Goal: Check status: Check status

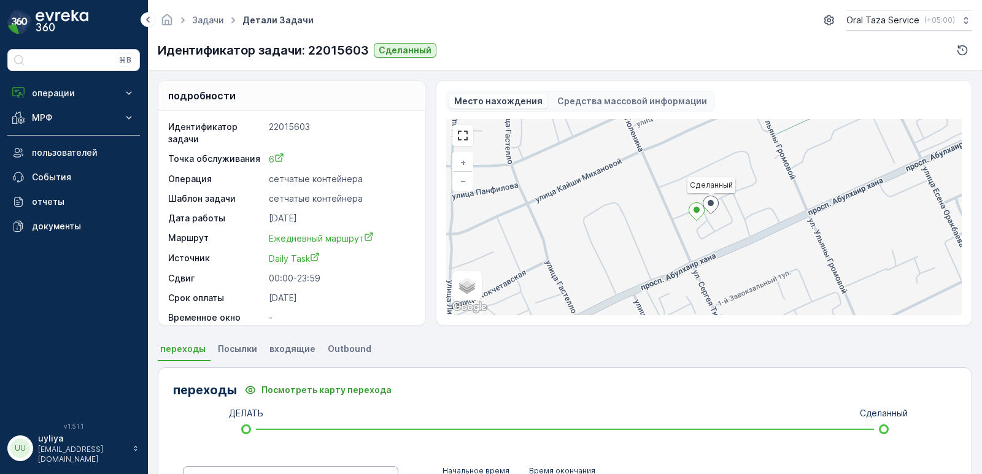
scroll to position [28, 0]
click at [77, 95] on p "операции" at bounding box center [73, 93] width 83 height 12
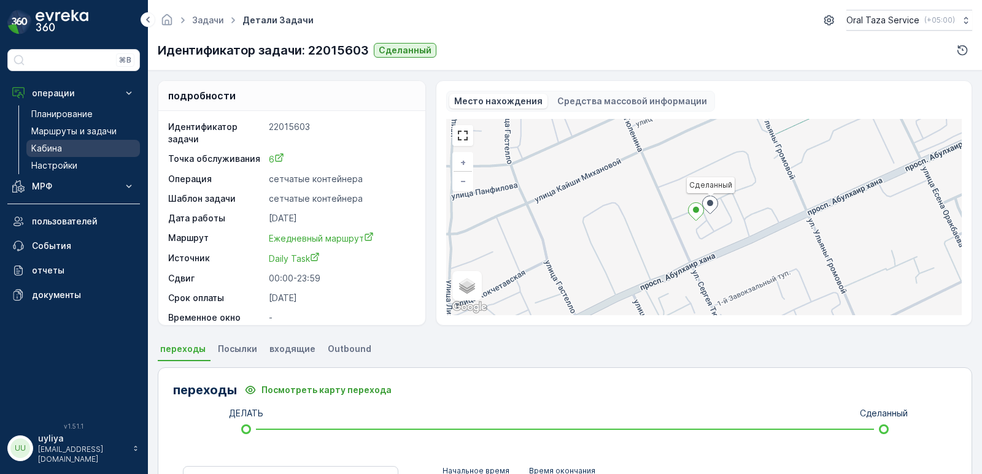
click at [70, 148] on link "Кабина" at bounding box center [83, 148] width 114 height 17
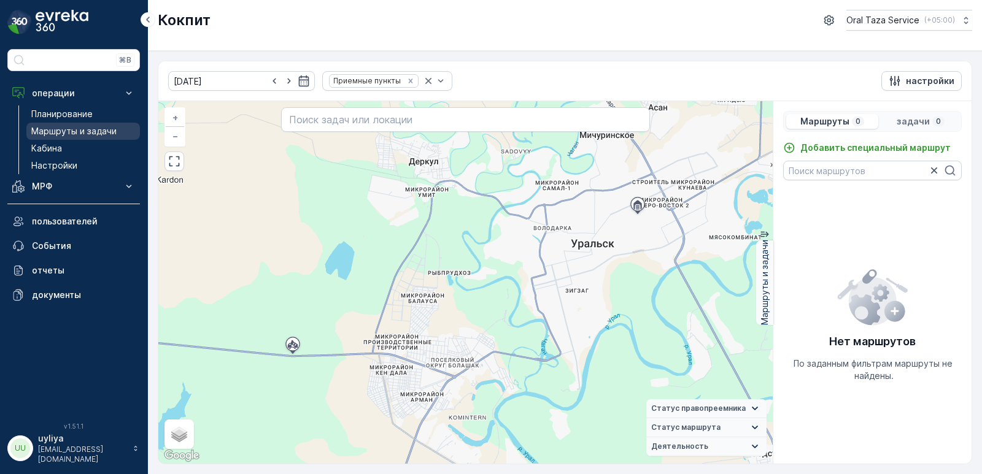
click at [70, 132] on p "Маршруты и задачи" at bounding box center [73, 131] width 85 height 12
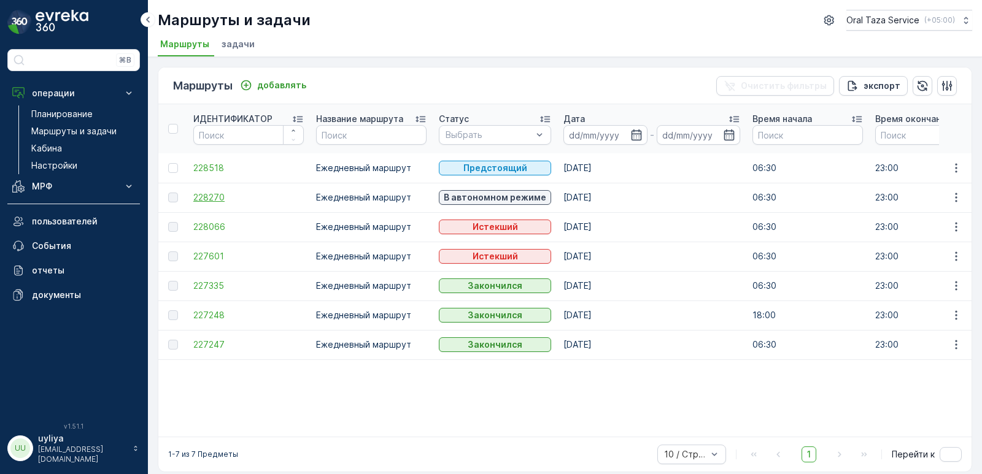
click at [213, 194] on span "228270" at bounding box center [248, 197] width 110 height 12
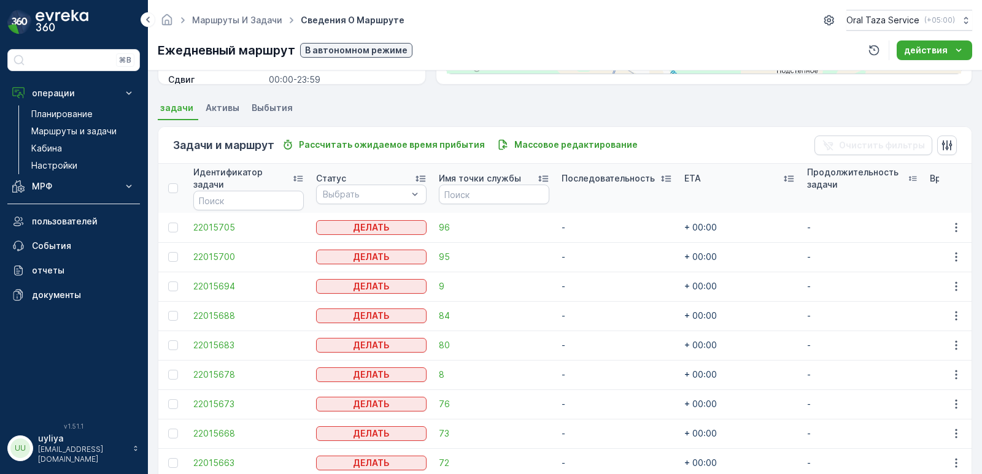
scroll to position [271, 0]
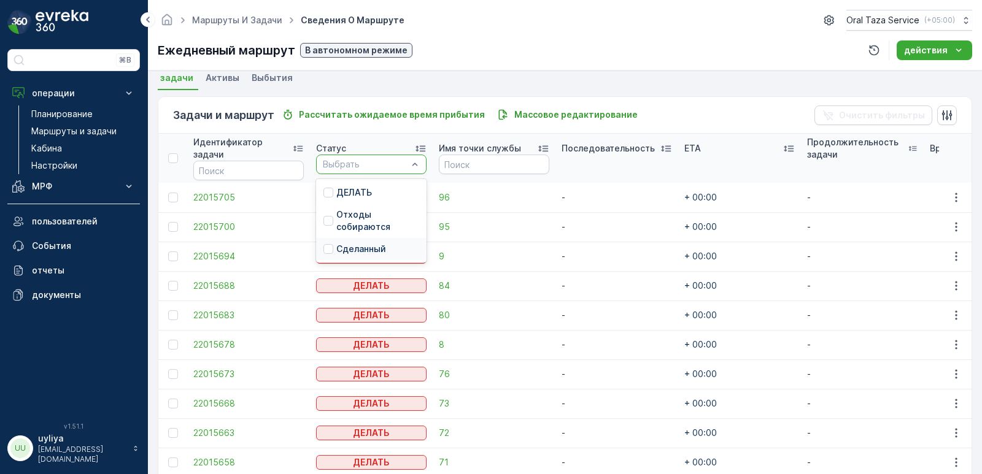
click at [365, 248] on p "Сделанный" at bounding box center [361, 249] width 50 height 12
